Goal: Task Accomplishment & Management: Complete application form

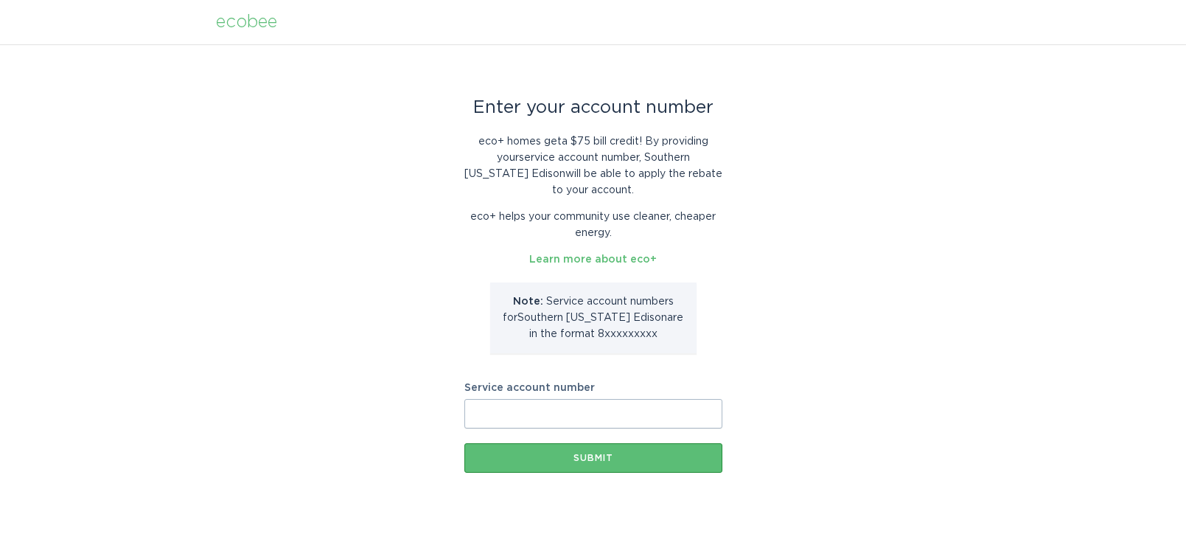
click at [577, 411] on input "Service account number" at bounding box center [593, 413] width 258 height 29
click at [610, 414] on input "Service account number" at bounding box center [593, 413] width 258 height 29
type input "8014940740"
click at [579, 449] on button "Submit" at bounding box center [593, 457] width 258 height 29
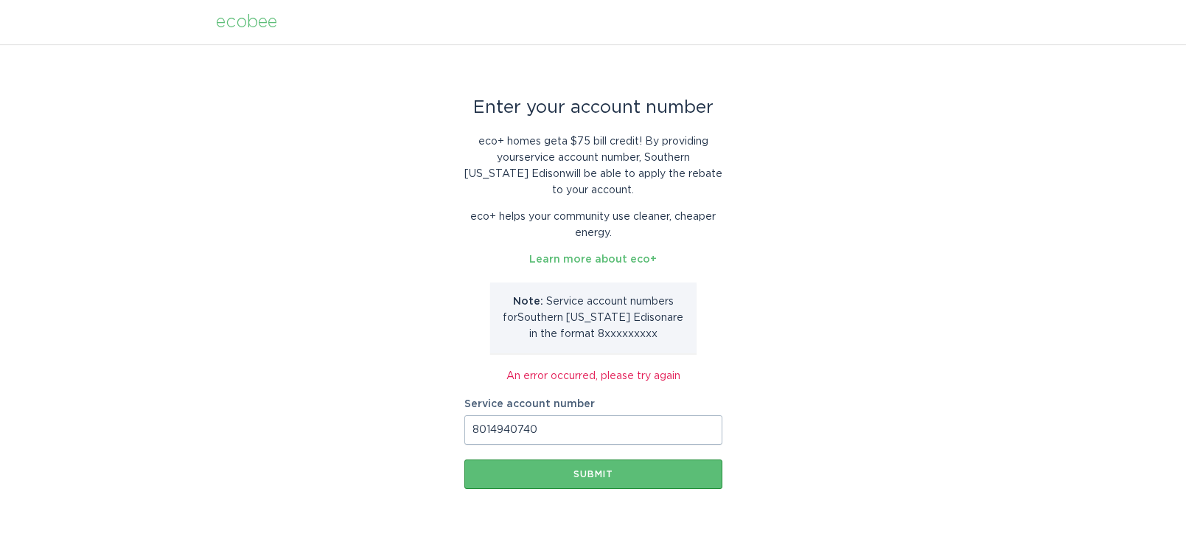
click at [831, 414] on div "Enter your account number eco+ homes get a $75 bill credit ! By providing your …" at bounding box center [593, 296] width 1186 height 504
click at [824, 414] on div "Enter your account number eco+ homes get a $75 bill credit ! By providing your …" at bounding box center [593, 296] width 1186 height 504
click at [829, 416] on div "Enter your account number eco+ homes get a $75 bill credit ! By providing your …" at bounding box center [593, 296] width 1186 height 504
click at [207, 170] on div "Enter your account number eco+ homes get a $75 bill credit ! By providing your …" at bounding box center [593, 296] width 1186 height 504
click at [1080, 343] on div "Enter your account number eco+ homes get a $75 bill credit ! By providing your …" at bounding box center [593, 296] width 1186 height 504
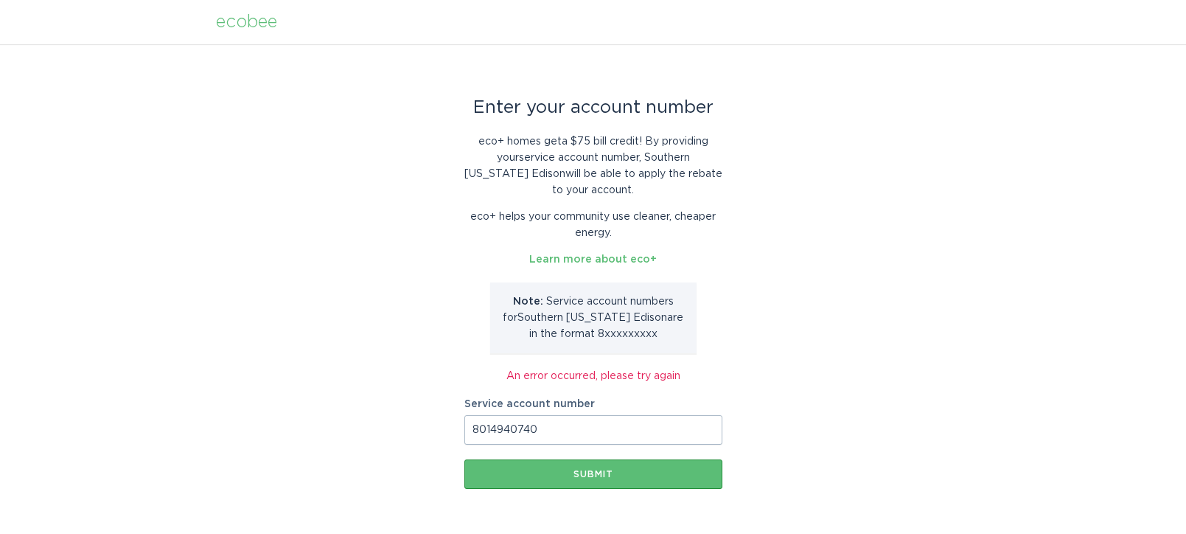
click at [549, 427] on input "8014940740" at bounding box center [593, 429] width 258 height 29
click at [556, 470] on button "Submit" at bounding box center [593, 473] width 258 height 29
click at [835, 366] on div "Enter your account number eco+ homes get a $75 bill credit ! By providing your …" at bounding box center [593, 296] width 1186 height 504
click at [827, 257] on div "Enter your account number eco+ homes get a $75 bill credit ! By providing your …" at bounding box center [593, 296] width 1186 height 504
click at [908, 269] on div "Enter your account number eco+ homes get a $75 bill credit ! By providing your …" at bounding box center [593, 296] width 1186 height 504
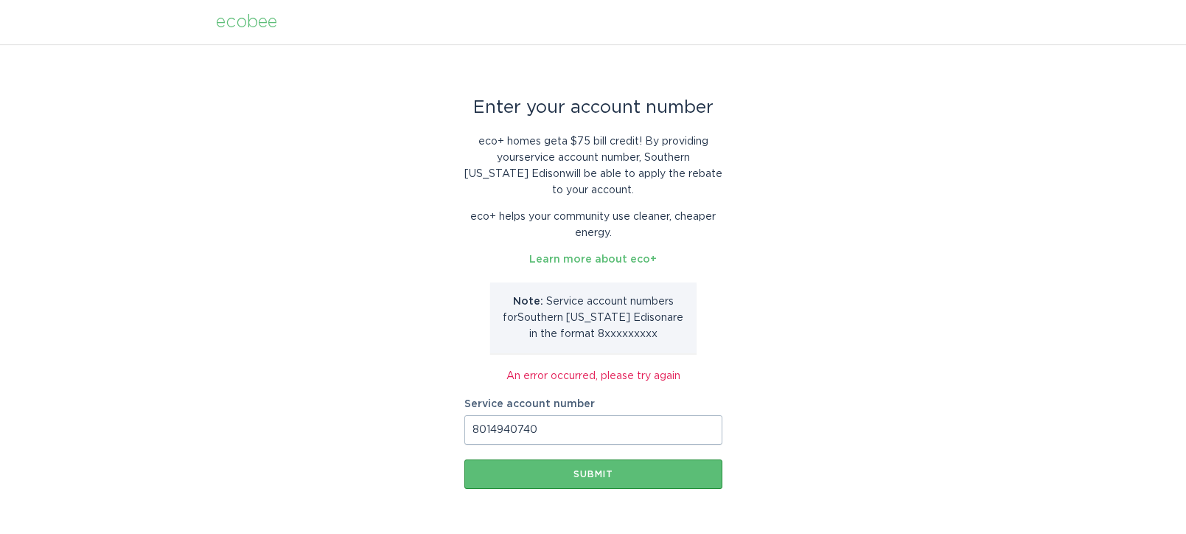
click at [1108, 271] on div "Enter your account number eco+ homes get a $75 bill credit ! By providing your …" at bounding box center [593, 296] width 1186 height 504
